Goal: Check status: Check status

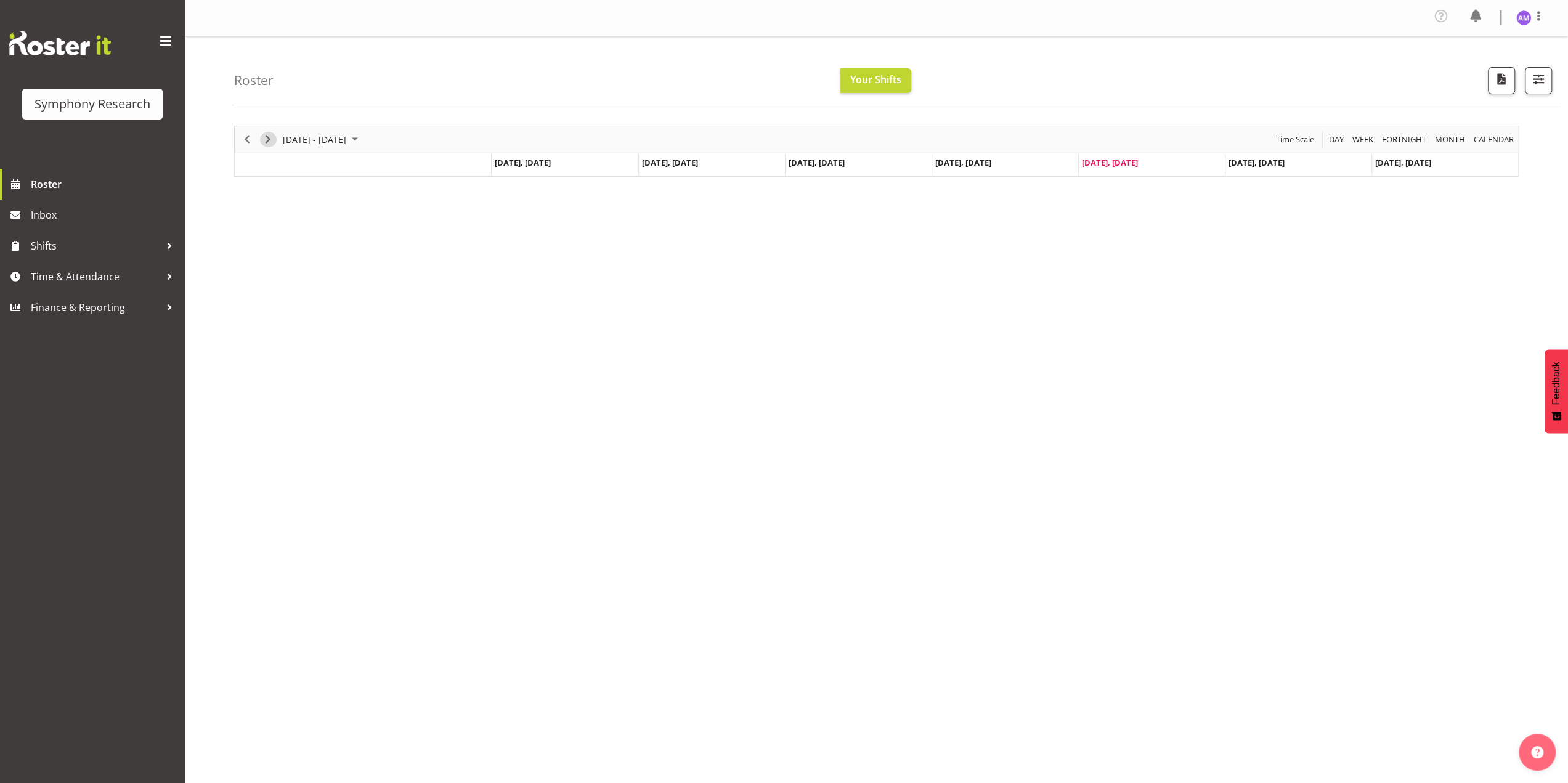
click at [265, 143] on span "Next" at bounding box center [268, 140] width 15 height 16
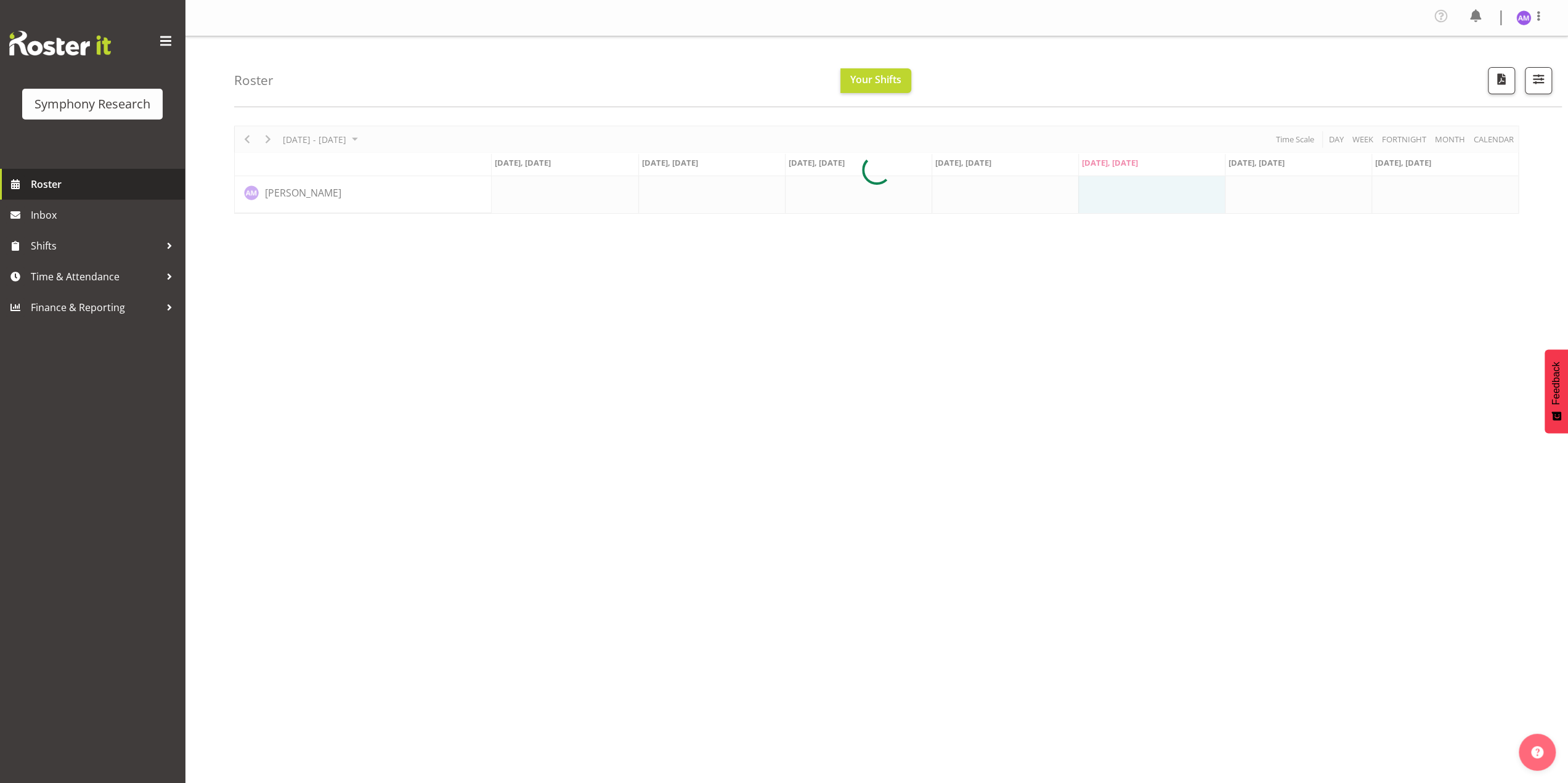
click at [98, 187] on span "Roster" at bounding box center [105, 183] width 148 height 18
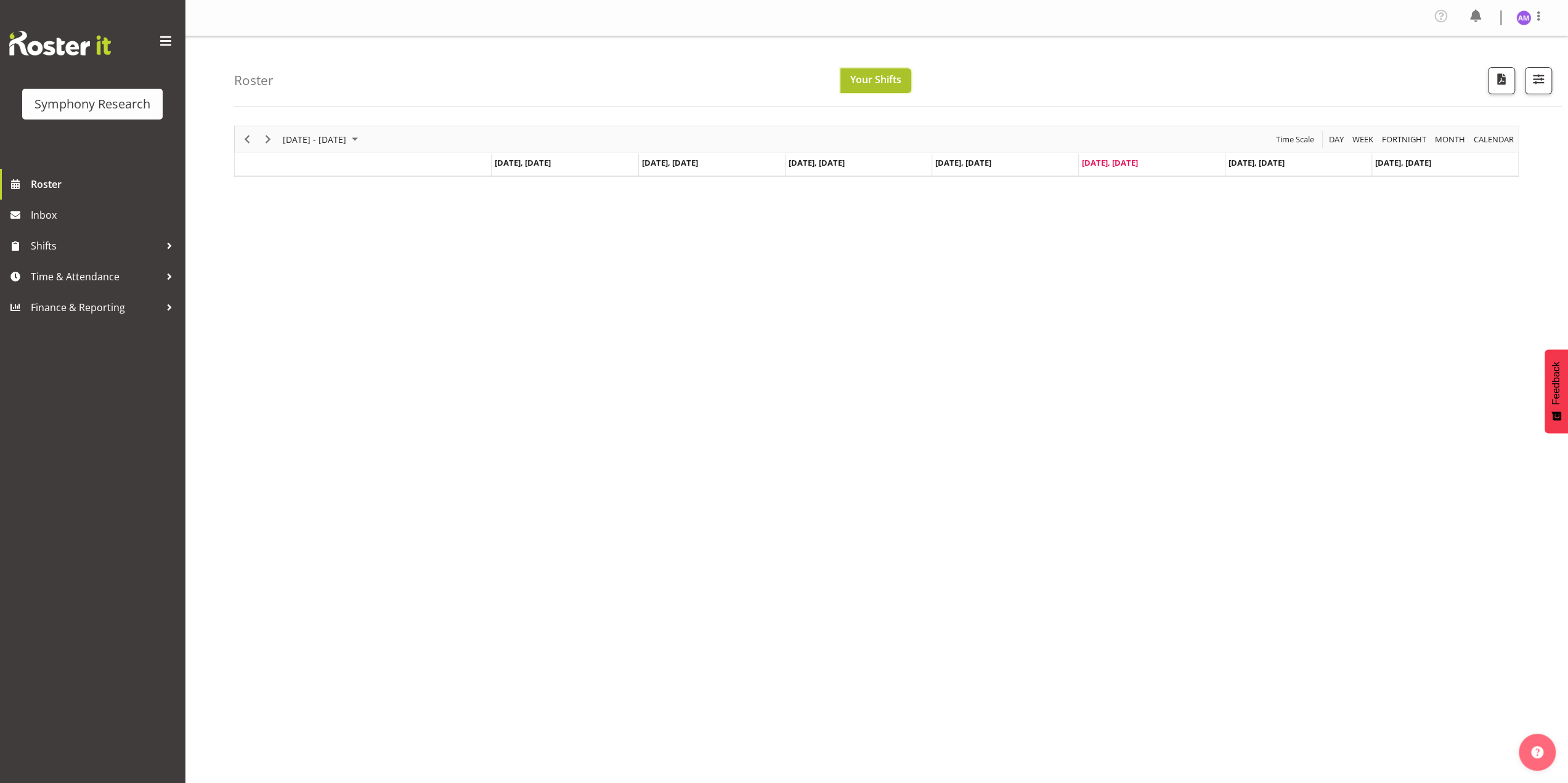
click at [891, 80] on span "Your Shifts" at bounding box center [876, 80] width 51 height 14
click at [71, 267] on span "Time & Attendance" at bounding box center [96, 276] width 130 height 18
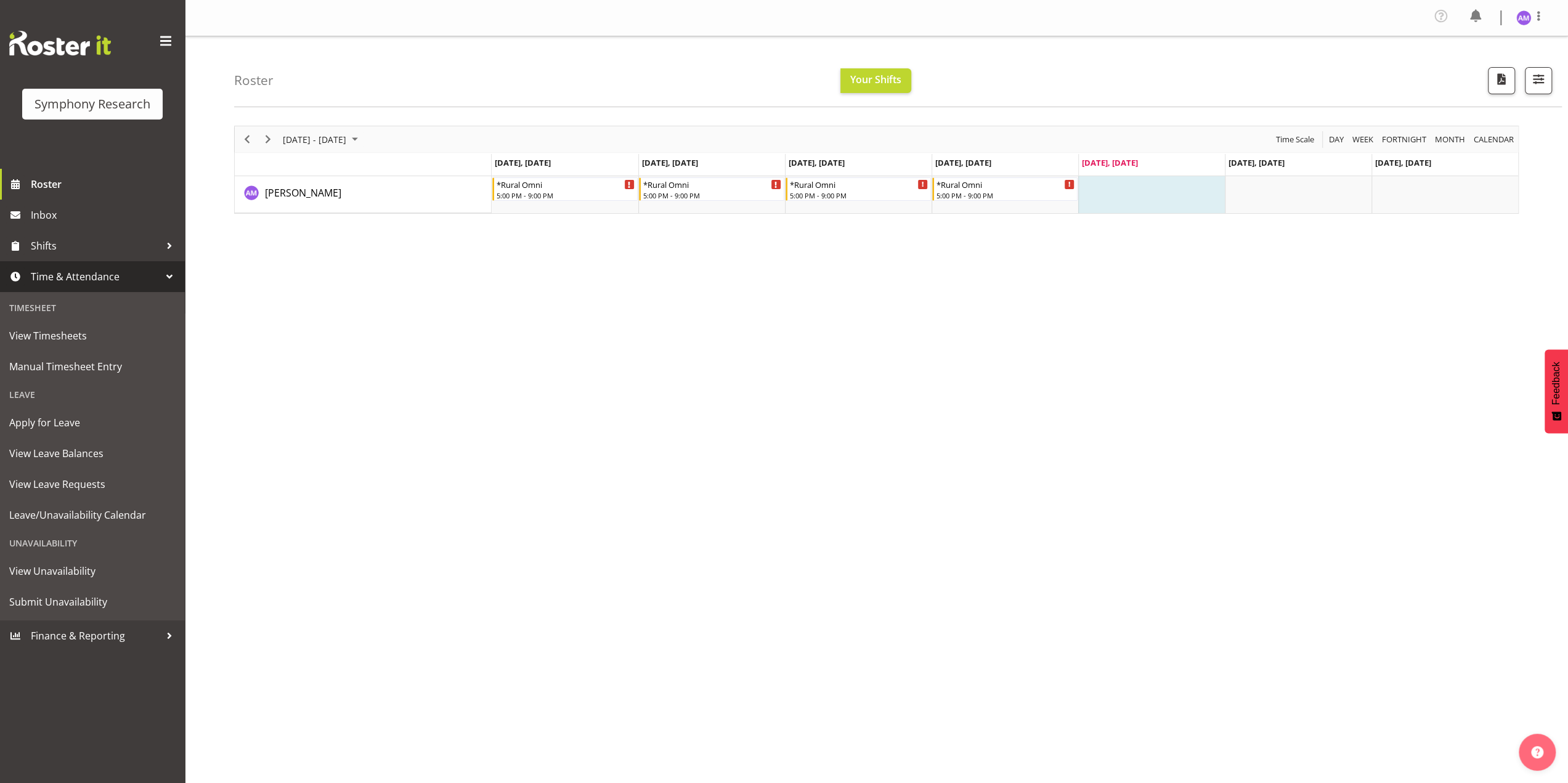
click at [799, 406] on div "[DATE] - [DATE] [DATE] Day Week Fortnight Month calendar Month Agenda Time Scal…" at bounding box center [901, 363] width 1334 height 493
click at [271, 130] on div "Timeline Week of August 29, 2025" at bounding box center [268, 139] width 21 height 26
click at [239, 137] on button "Previous" at bounding box center [247, 140] width 16 height 16
click at [599, 319] on div "[DATE] - [DATE] [DATE] Day Week Fortnight Month calendar Month Agenda Time Scal…" at bounding box center [901, 363] width 1334 height 493
